Goal: Information Seeking & Learning: Learn about a topic

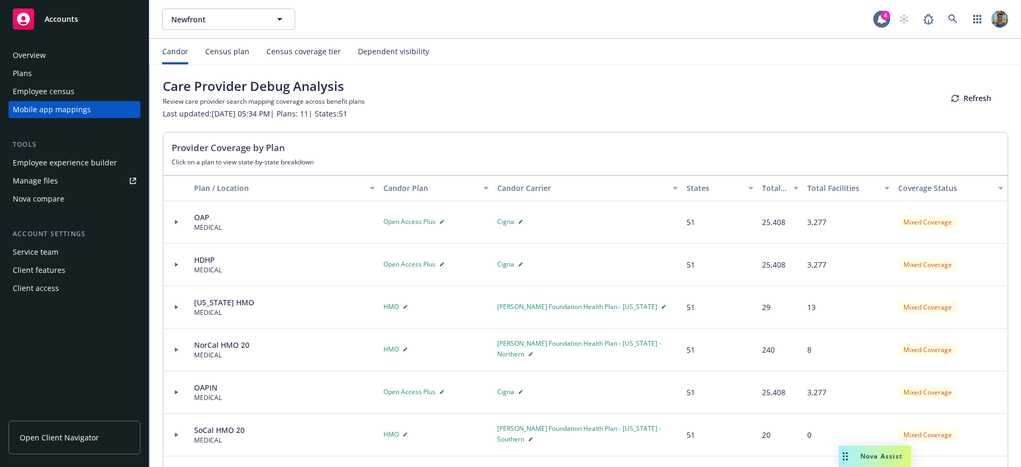
click at [501, 124] on div "Care Provider Debug Analysis Review care provider search mapping coverage acros…" at bounding box center [585, 374] width 871 height 618
click at [175, 135] on div "Provider Coverage by Plan Click on a plan to view state-by-state breakdown" at bounding box center [585, 153] width 845 height 43
